Goal: Navigation & Orientation: Find specific page/section

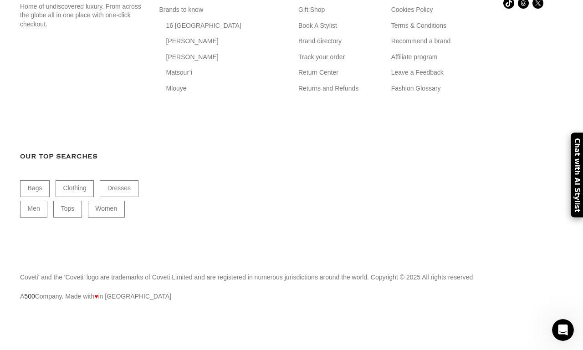
scroll to position [12368, 0]
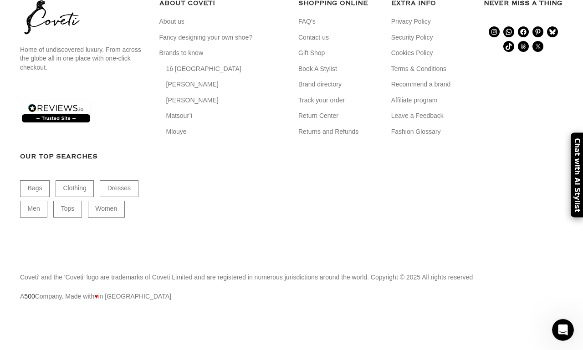
scroll to position [16839, 0]
